Goal: Task Accomplishment & Management: Use online tool/utility

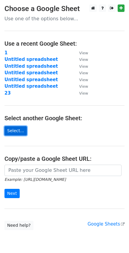
click at [19, 131] on link "Select..." at bounding box center [15, 130] width 22 height 9
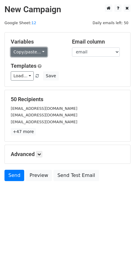
click at [39, 52] on link "Copy/paste..." at bounding box center [29, 51] width 36 height 9
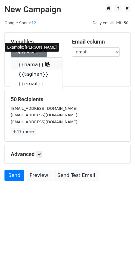
click at [35, 68] on link "{{nama}}" at bounding box center [36, 65] width 51 height 10
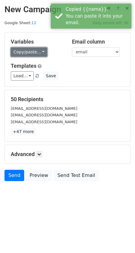
click at [39, 50] on link "Copy/paste..." at bounding box center [29, 51] width 36 height 9
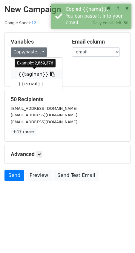
click at [50, 73] on icon at bounding box center [52, 74] width 5 height 5
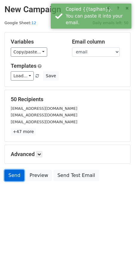
click at [17, 174] on link "Send" at bounding box center [14, 175] width 20 height 11
